Goal: Browse casually

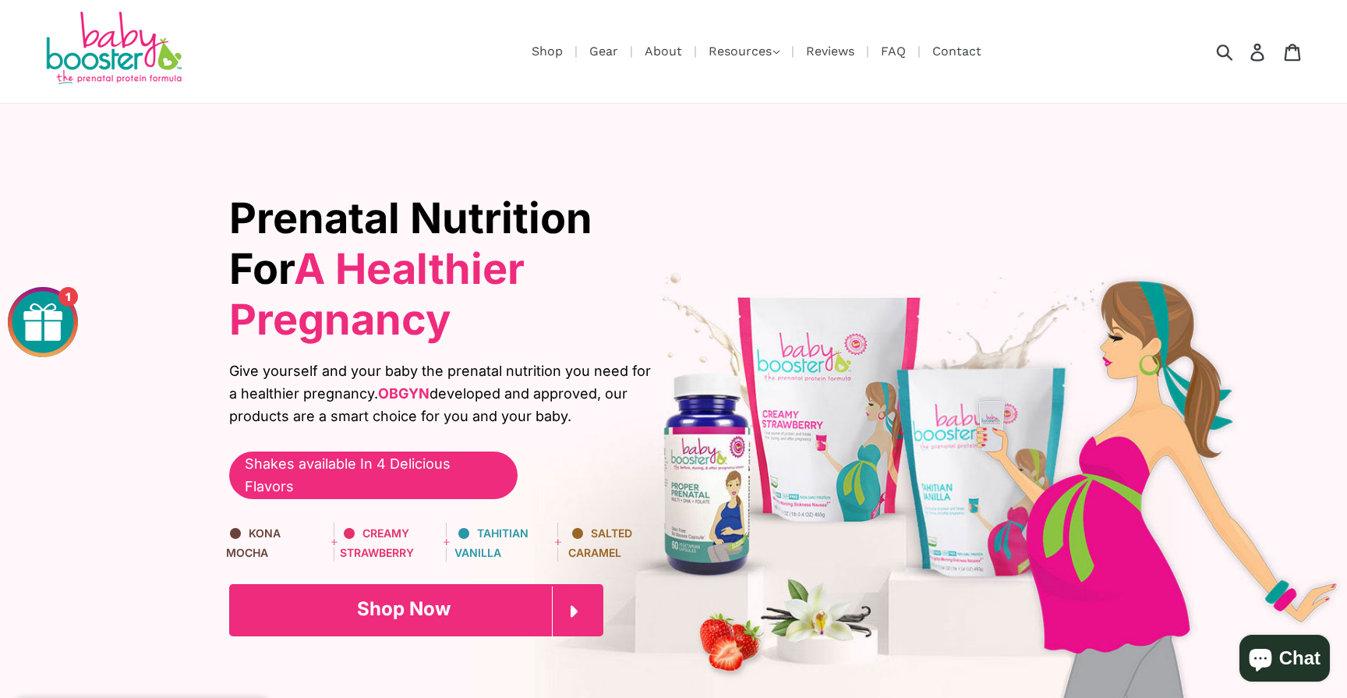
click at [369, 597] on span "Shop Now" at bounding box center [404, 608] width 94 height 23
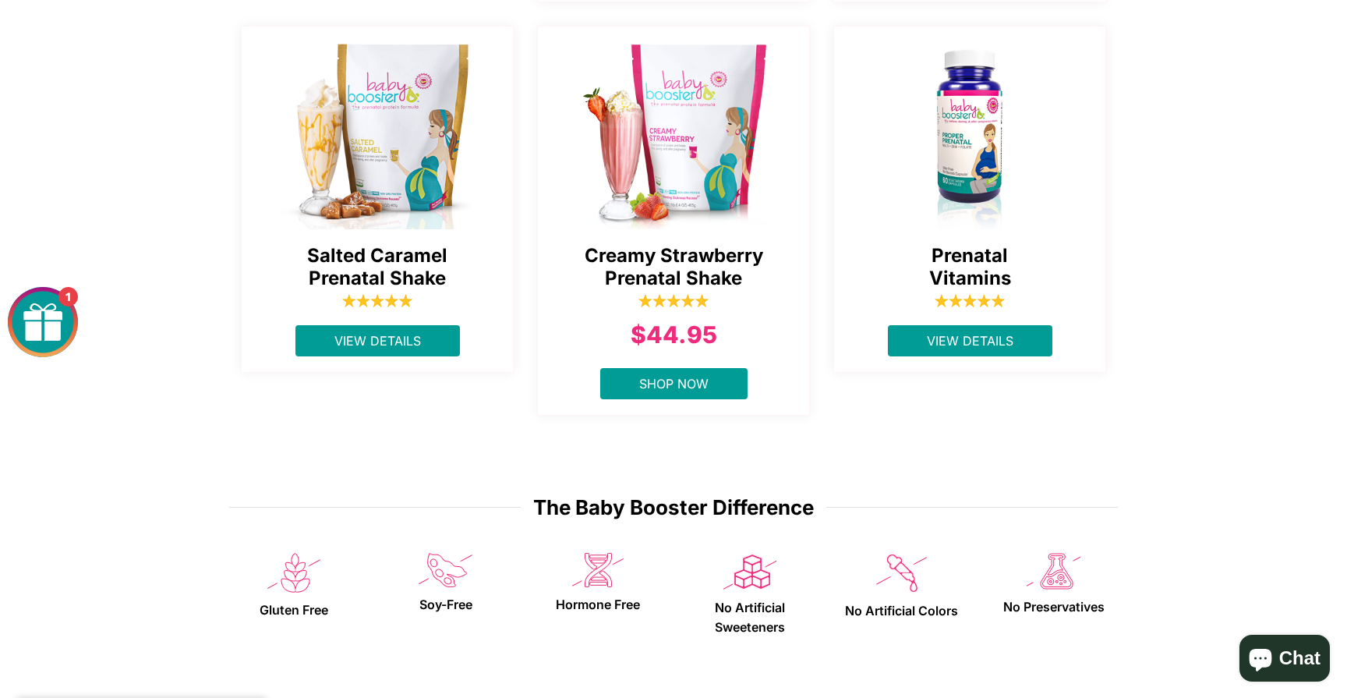
scroll to position [1078, 0]
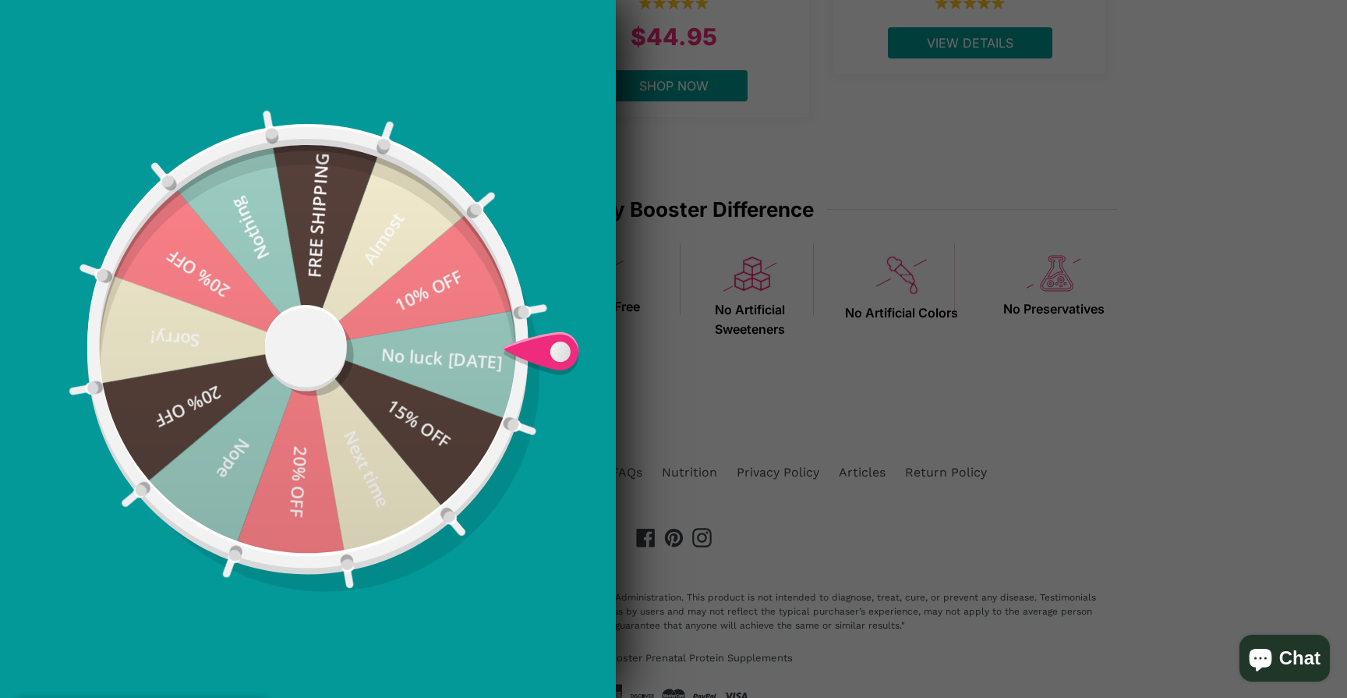
click at [646, 533] on div at bounding box center [673, 349] width 1347 height 698
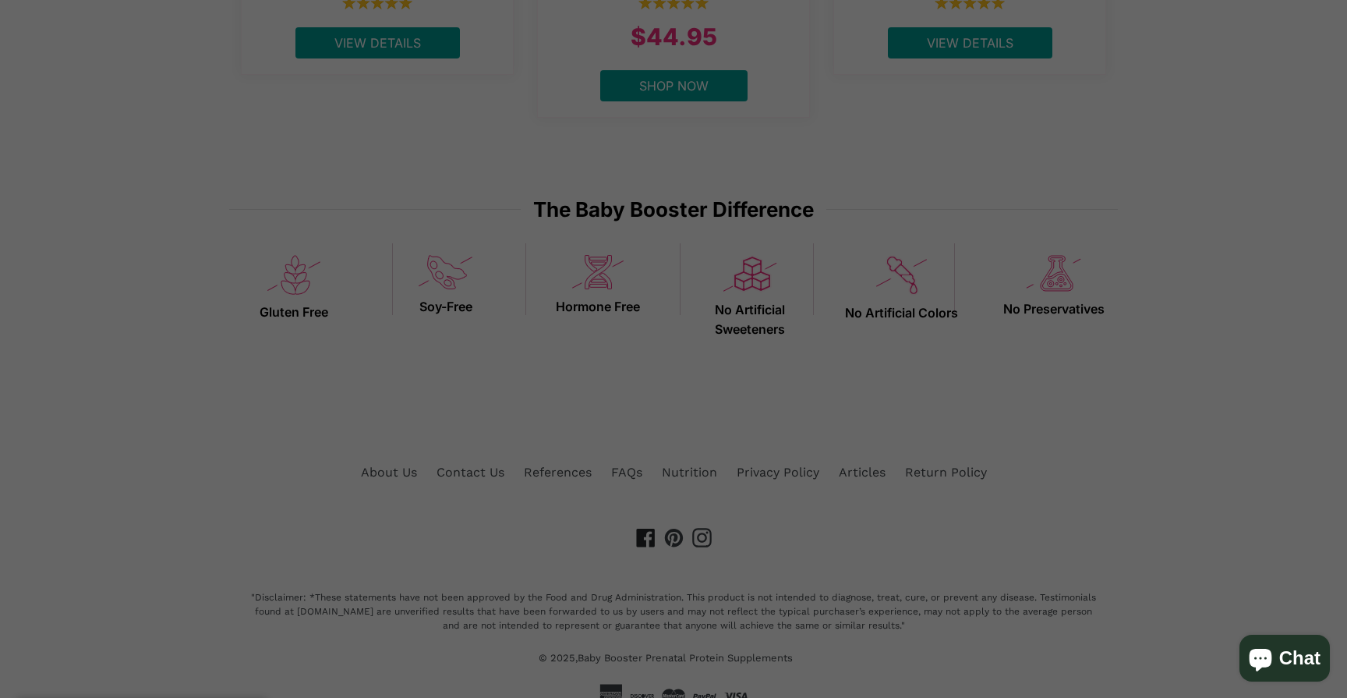
click at [646, 533] on icon at bounding box center [645, 537] width 19 height 19
